Goal: Task Accomplishment & Management: Manage account settings

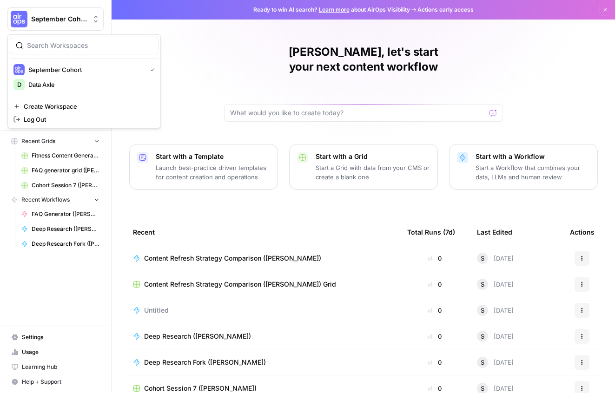
click at [61, 13] on button "September Cohort" at bounding box center [55, 18] width 96 height 23
click at [237, 203] on div "[PERSON_NAME], let's start your next content workflow Start with a Template Lau…" at bounding box center [364, 221] width 504 height 443
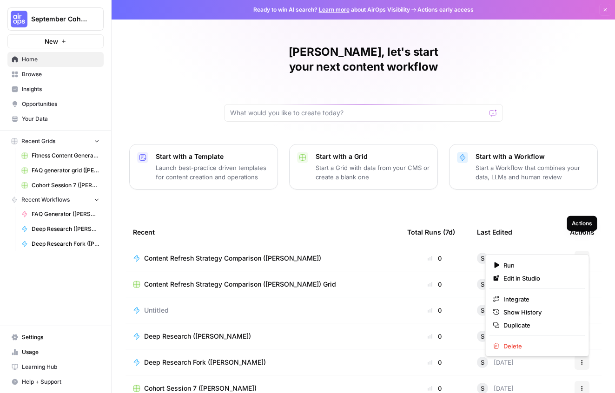
click at [586, 251] on button "Actions" at bounding box center [582, 258] width 15 height 15
click at [520, 328] on span "Duplicate" at bounding box center [541, 325] width 74 height 9
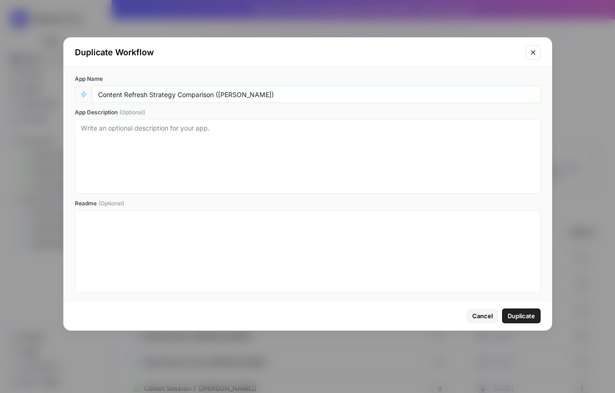
click at [270, 97] on input "Content Refresh Strategy Comparison ([PERSON_NAME])" at bounding box center [316, 94] width 437 height 8
click at [82, 94] on icon "button" at bounding box center [83, 95] width 5 height 6
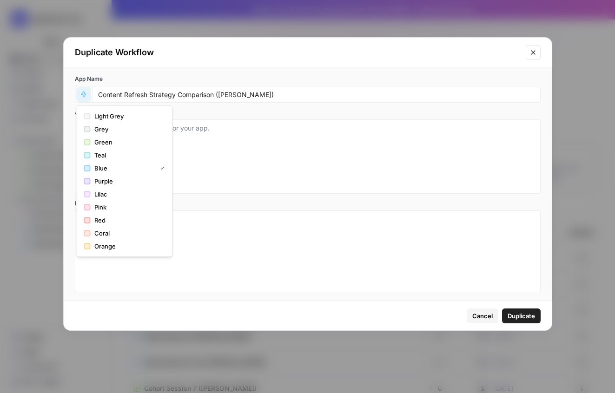
click at [82, 94] on icon "button" at bounding box center [83, 95] width 5 height 6
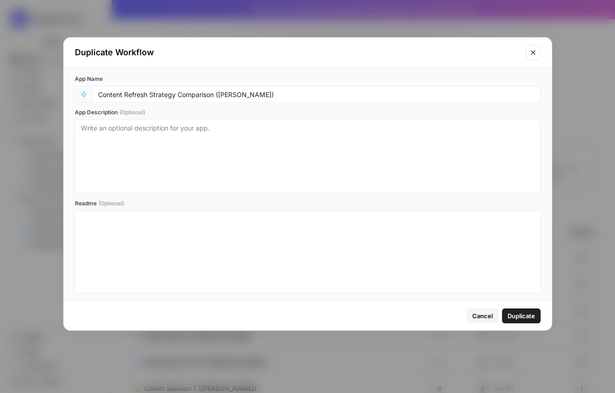
click at [526, 318] on span "Duplicate" at bounding box center [521, 316] width 27 height 9
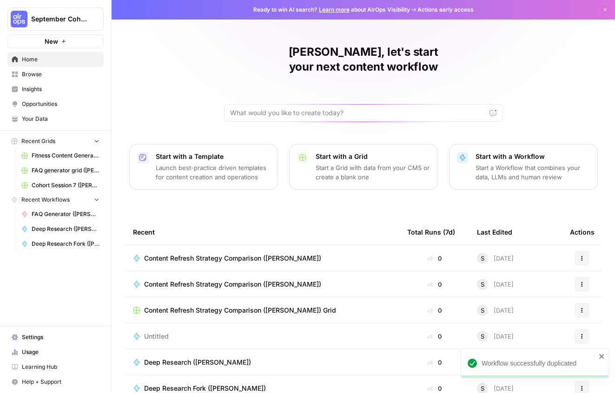
click at [586, 251] on button "Actions" at bounding box center [582, 258] width 15 height 15
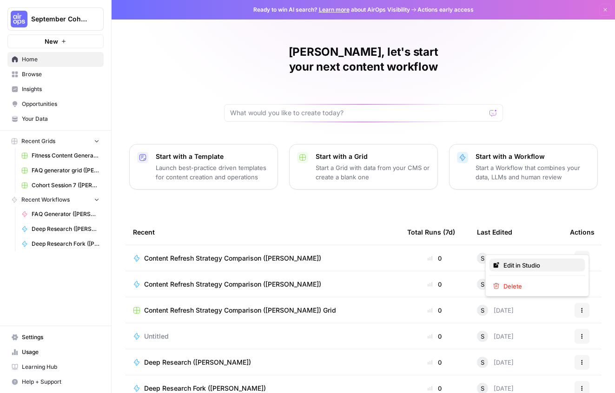
click at [532, 268] on span "Edit in Studio" at bounding box center [541, 265] width 74 height 9
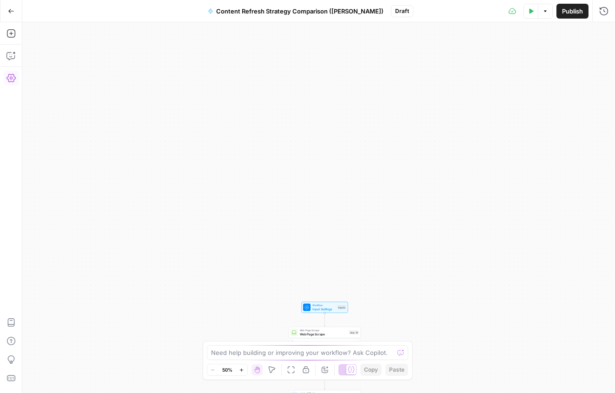
click at [8, 81] on icon "button" at bounding box center [11, 78] width 9 height 8
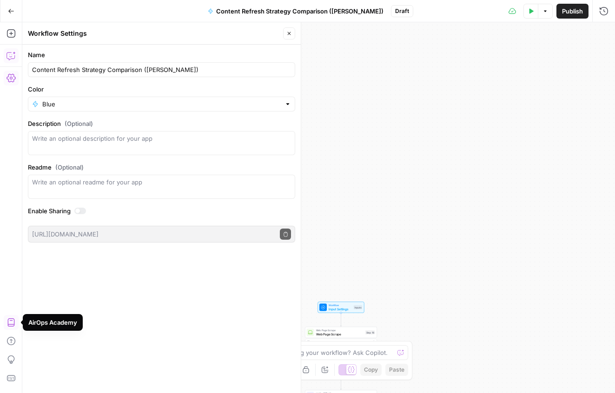
click at [5, 51] on button "Copilot" at bounding box center [11, 55] width 15 height 15
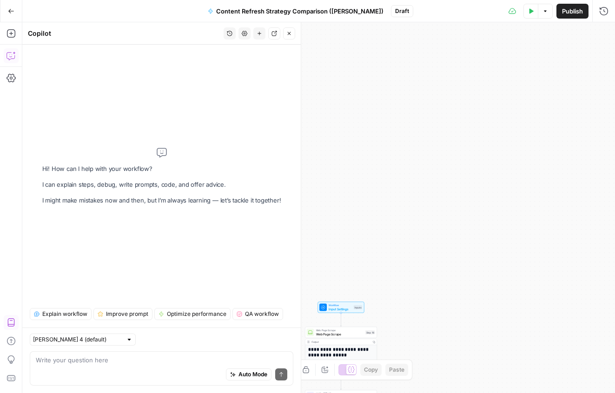
click at [142, 367] on div "Auto Mode Send" at bounding box center [162, 375] width 252 height 20
type textarea "how do i move this workflow to my personal workspace"
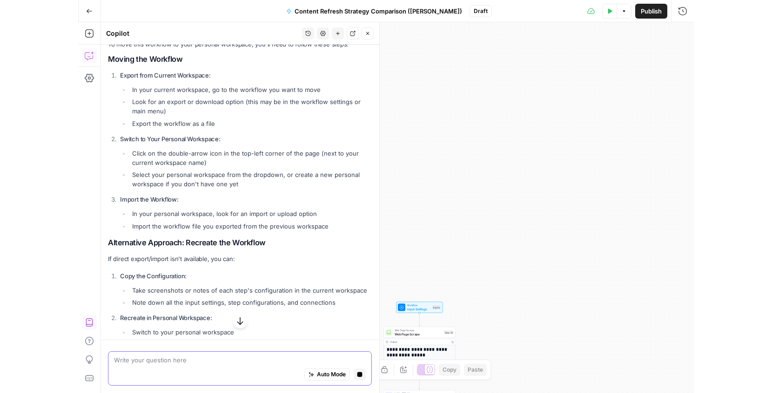
scroll to position [68, 0]
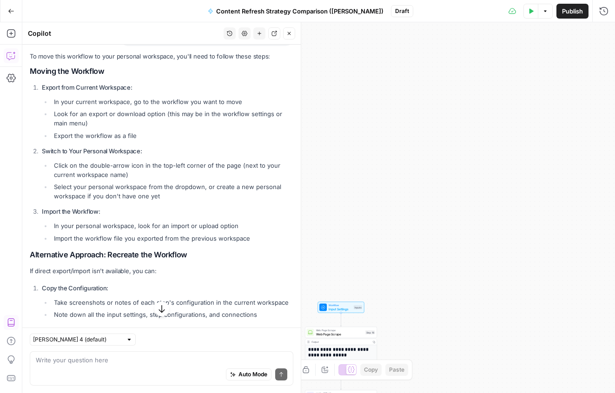
click at [11, 17] on button "Go Back" at bounding box center [11, 11] width 17 height 17
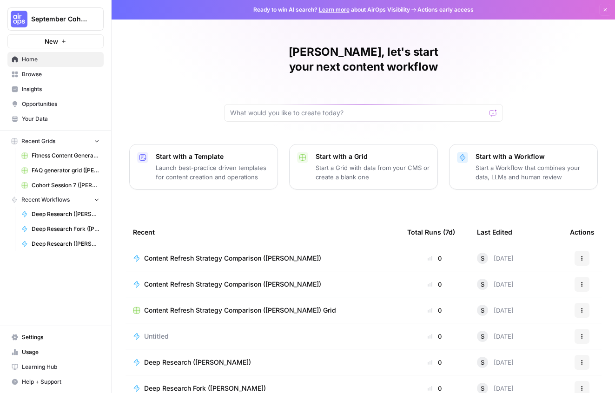
click at [580, 251] on button "Actions" at bounding box center [582, 258] width 15 height 15
click at [553, 285] on span "Delete" at bounding box center [541, 286] width 74 height 9
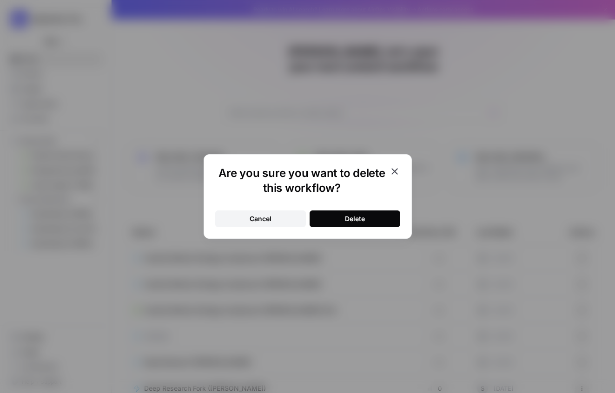
click at [388, 220] on button "Delete" at bounding box center [355, 219] width 91 height 17
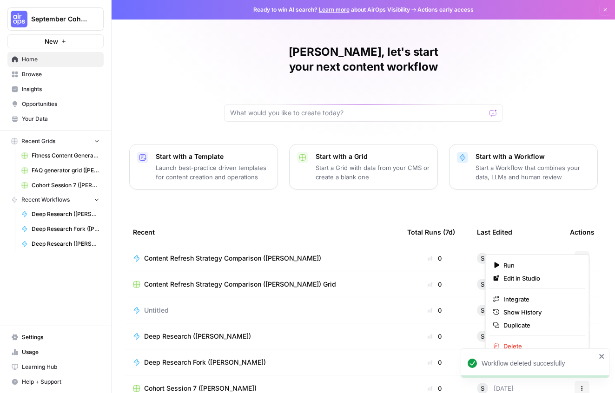
click at [577, 251] on button "Actions" at bounding box center [582, 258] width 15 height 15
click at [251, 254] on span "Content Refresh Strategy Comparison ([PERSON_NAME])" at bounding box center [232, 258] width 177 height 9
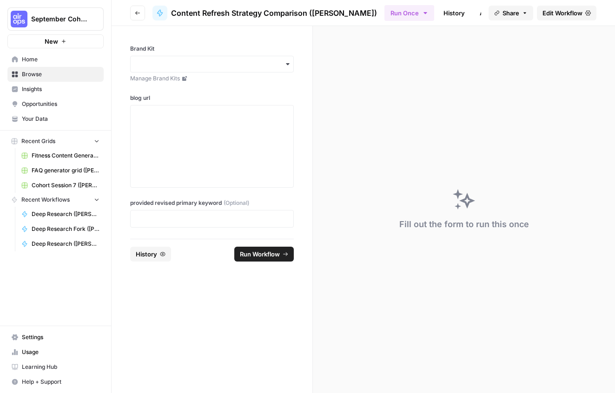
click at [140, 12] on icon "button" at bounding box center [138, 13] width 6 height 6
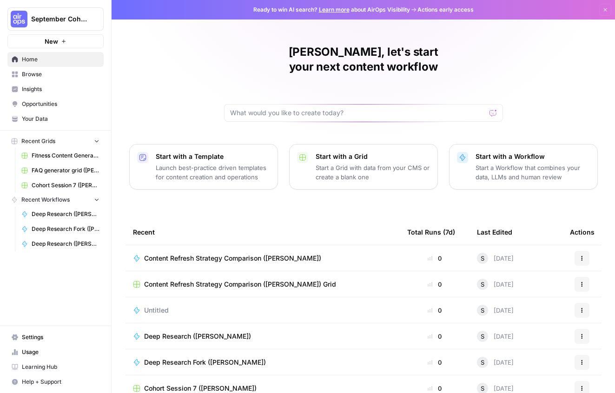
click at [207, 254] on span "Content Refresh Strategy Comparison ([PERSON_NAME])" at bounding box center [232, 258] width 177 height 9
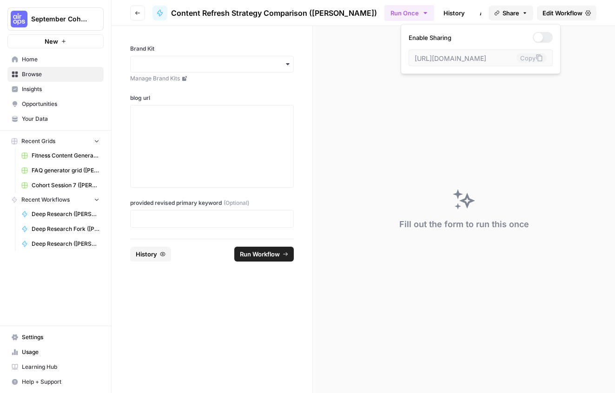
click at [510, 12] on span "Share" at bounding box center [511, 12] width 17 height 9
click at [528, 13] on button "Share" at bounding box center [511, 13] width 45 height 15
click at [545, 13] on span "Edit Workflow" at bounding box center [563, 12] width 40 height 9
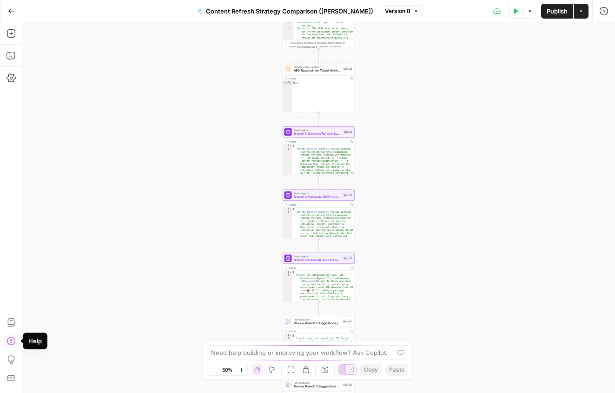
click at [408, 6] on button "Version 8" at bounding box center [402, 11] width 42 height 12
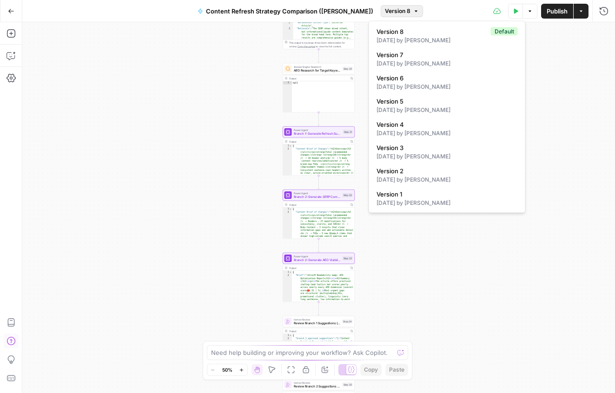
click at [569, 80] on div "**********" at bounding box center [318, 207] width 593 height 371
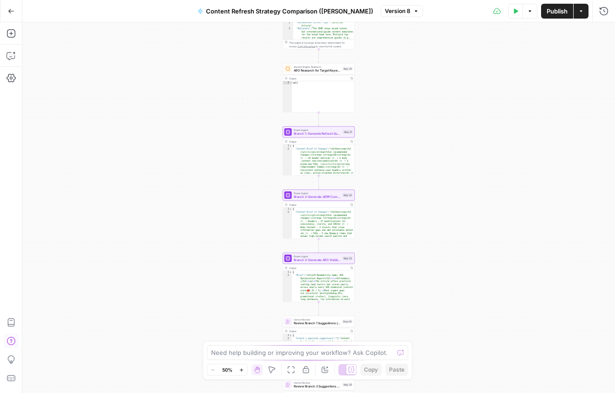
click at [582, 15] on button "Actions" at bounding box center [581, 11] width 15 height 15
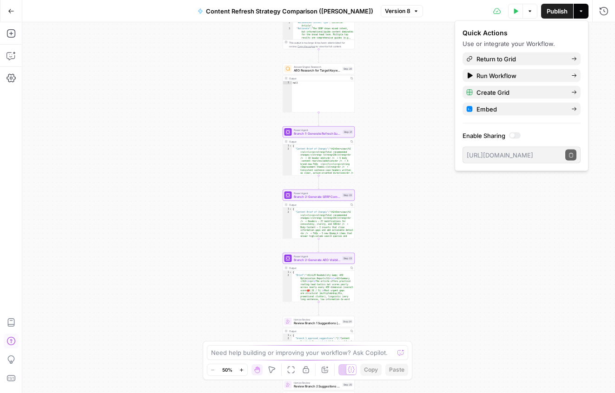
click at [140, 61] on div "**********" at bounding box center [318, 207] width 593 height 371
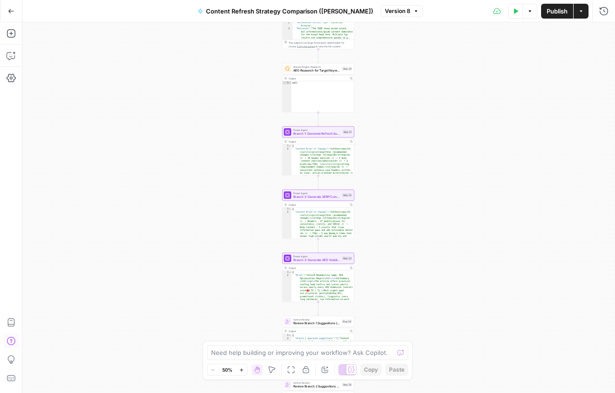
click at [530, 13] on icon "button" at bounding box center [530, 11] width 6 height 6
click at [141, 100] on div "**********" at bounding box center [318, 207] width 593 height 371
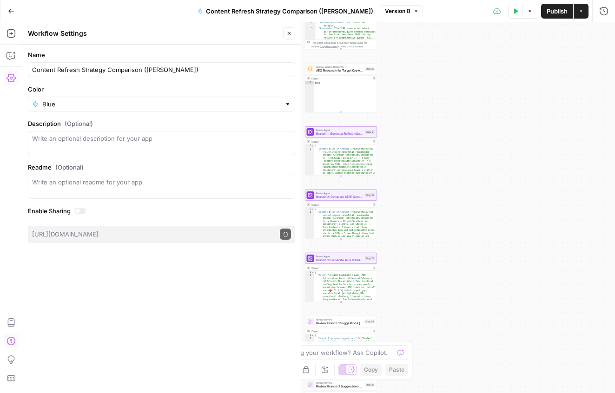
click at [13, 77] on icon "button" at bounding box center [11, 77] width 9 height 9
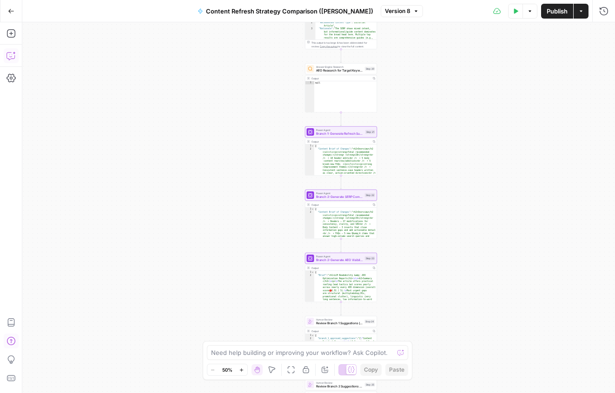
click at [13, 63] on div "Add Steps Copilot Settings AirOps Academy Help Give Feedback Shortcuts" at bounding box center [11, 207] width 22 height 371
click at [13, 63] on button "Copilot" at bounding box center [11, 55] width 15 height 15
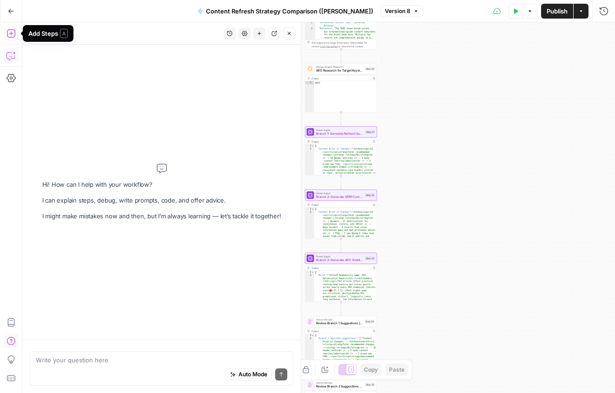
click at [10, 32] on icon "button" at bounding box center [11, 33] width 9 height 9
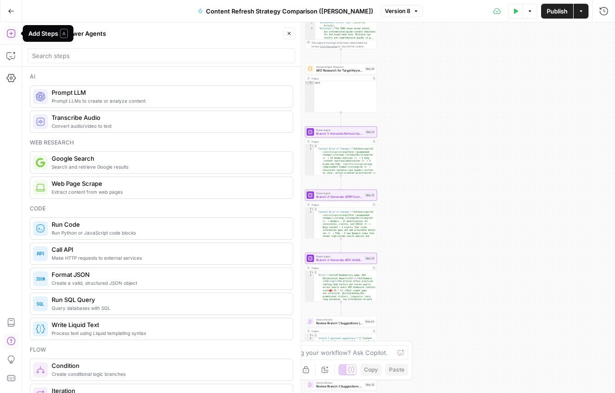
click at [8, 9] on icon "button" at bounding box center [11, 11] width 7 height 7
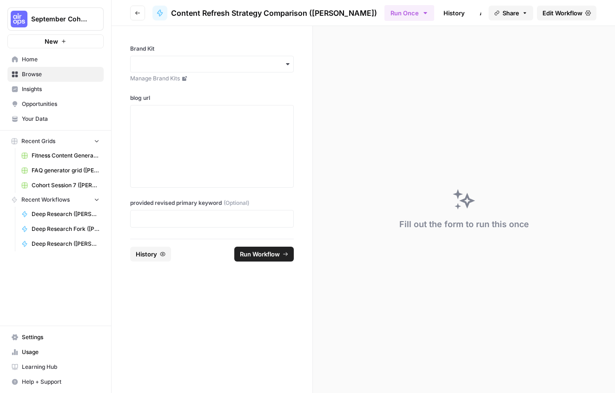
click at [36, 333] on link "Settings" at bounding box center [55, 337] width 96 height 15
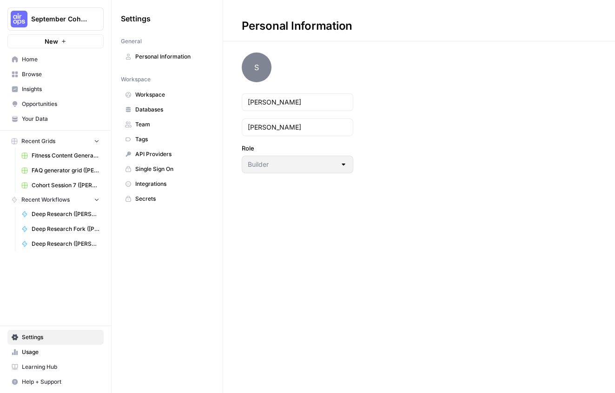
click at [159, 108] on span "Databases" at bounding box center [172, 110] width 74 height 8
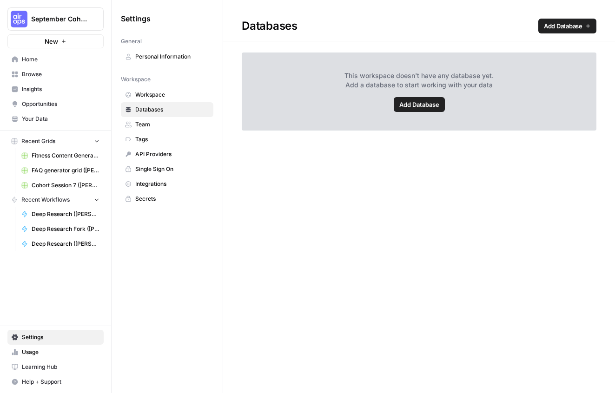
click at [160, 95] on span "Workspace" at bounding box center [172, 95] width 74 height 8
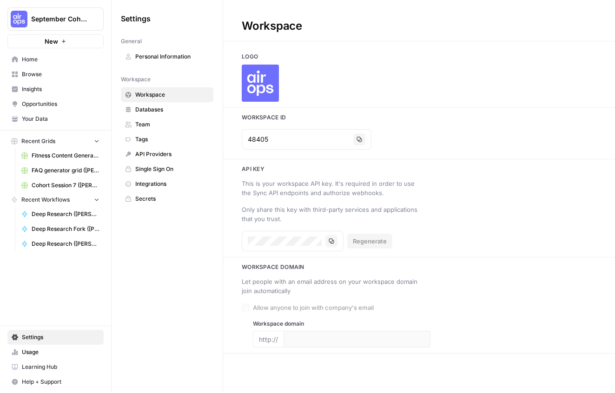
click at [47, 58] on span "Home" at bounding box center [61, 59] width 78 height 8
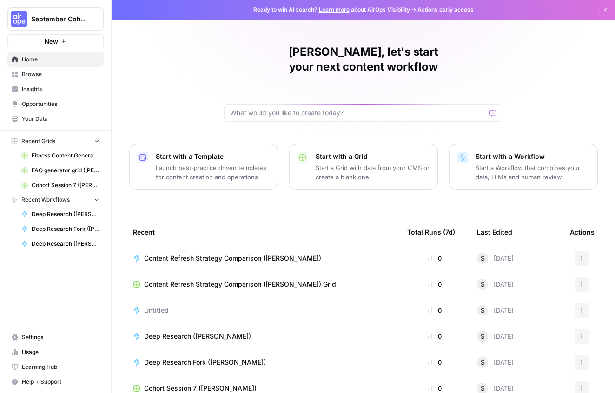
click at [575, 303] on button "Actions" at bounding box center [582, 310] width 15 height 15
click at [533, 334] on span "Delete" at bounding box center [541, 338] width 74 height 9
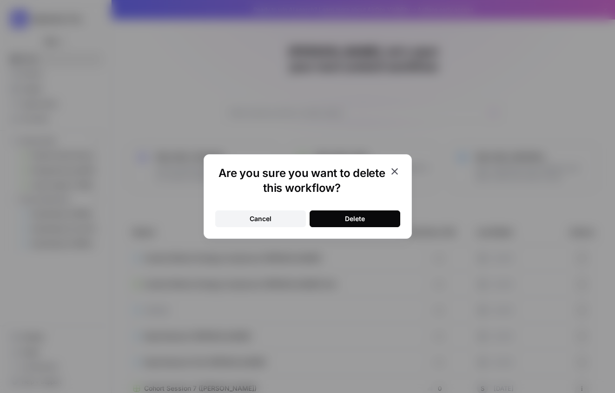
click at [363, 220] on div "Delete" at bounding box center [355, 218] width 20 height 9
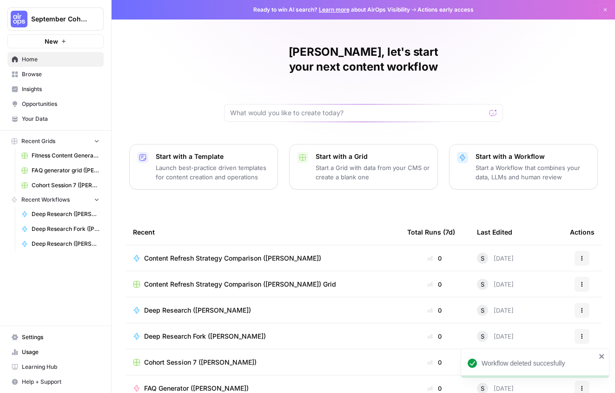
click at [57, 79] on link "Browse" at bounding box center [55, 74] width 96 height 15
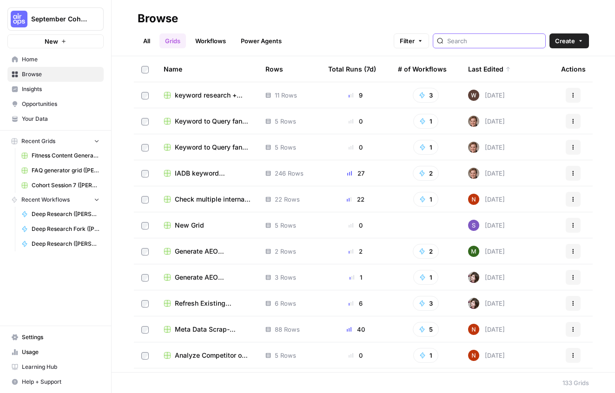
click at [486, 40] on input "search" at bounding box center [494, 40] width 94 height 9
type input "[PERSON_NAME]"
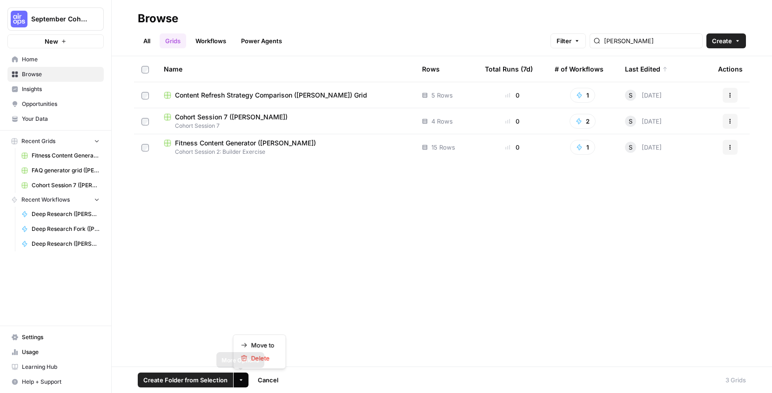
click at [240, 381] on icon "button" at bounding box center [241, 381] width 6 height 6
click at [368, 358] on div "Name Rows Total Runs (7d) # of Workflows Last Edited Actions Content Refresh St…" at bounding box center [442, 211] width 660 height 311
click at [615, 144] on button "Actions" at bounding box center [729, 147] width 15 height 15
click at [369, 306] on div "Name Rows Total Runs (7d) # of Workflows Last Edited Actions Content Refresh St…" at bounding box center [442, 211] width 660 height 311
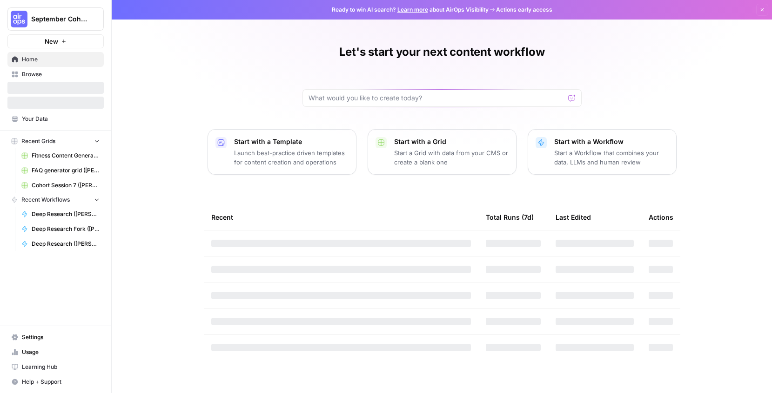
click at [51, 120] on span "Your Data" at bounding box center [61, 119] width 78 height 8
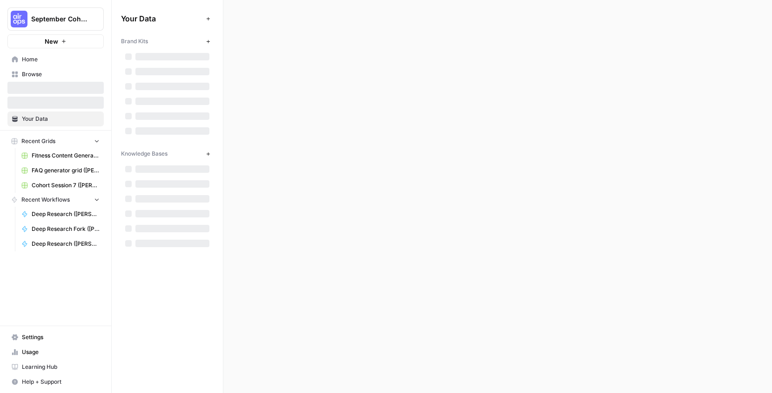
click at [71, 24] on button "September Cohort" at bounding box center [55, 18] width 96 height 23
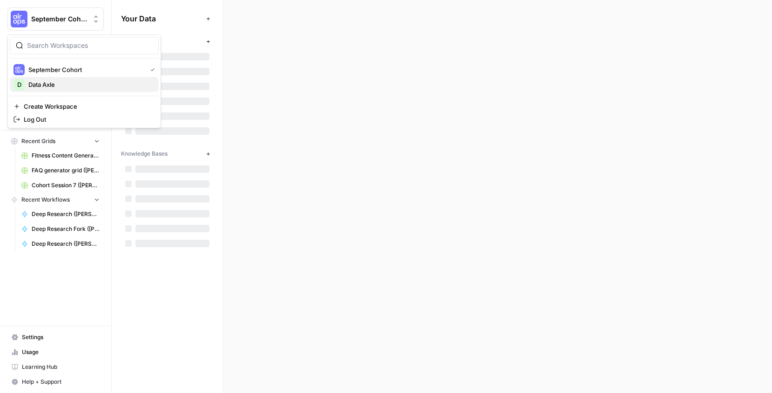
click at [49, 85] on span "Data Axle" at bounding box center [89, 84] width 123 height 9
